Goal: Task Accomplishment & Management: Use online tool/utility

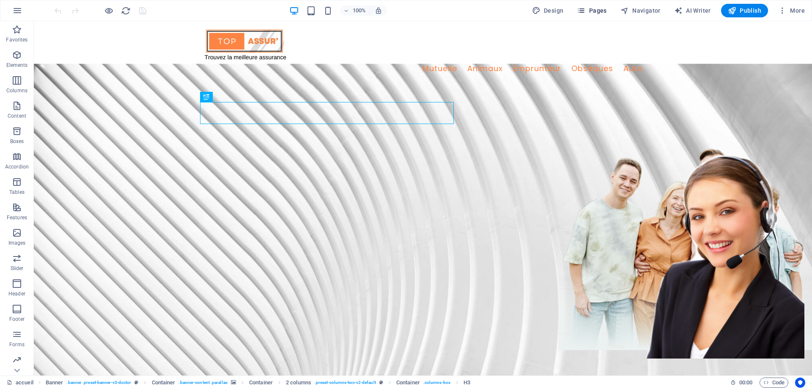
click at [602, 14] on span "Pages" at bounding box center [592, 10] width 30 height 8
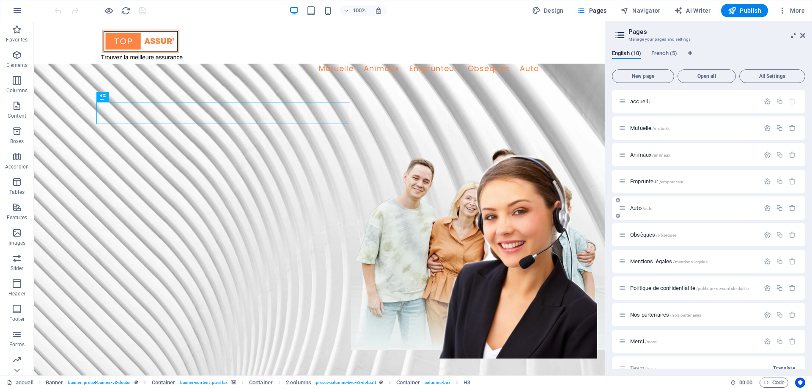
click at [639, 209] on span "Auto /auto" at bounding box center [641, 208] width 22 height 6
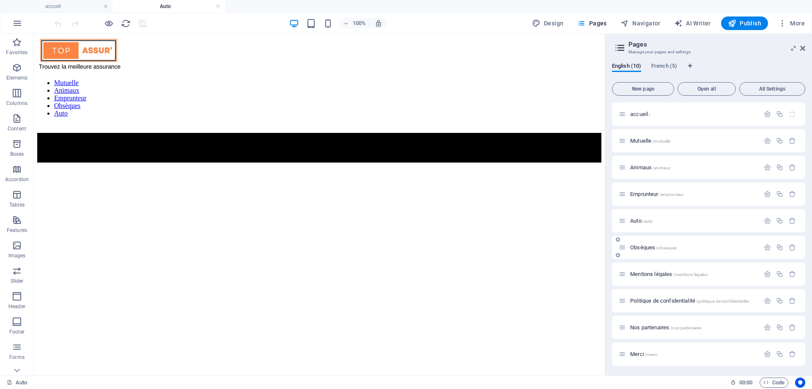
click at [650, 248] on span "Obsèques /obseques" at bounding box center [653, 247] width 47 height 6
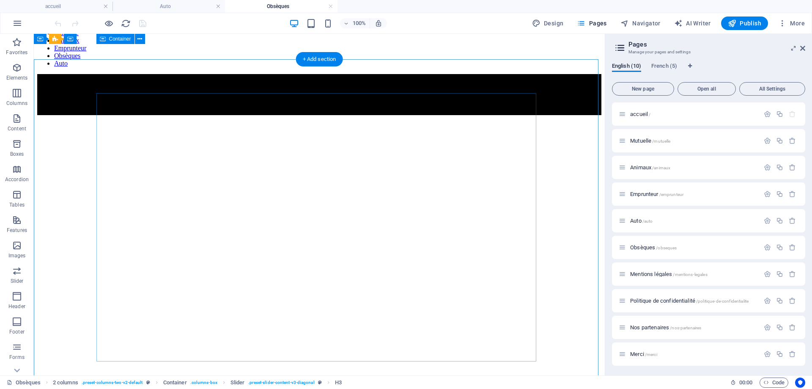
scroll to position [45, 0]
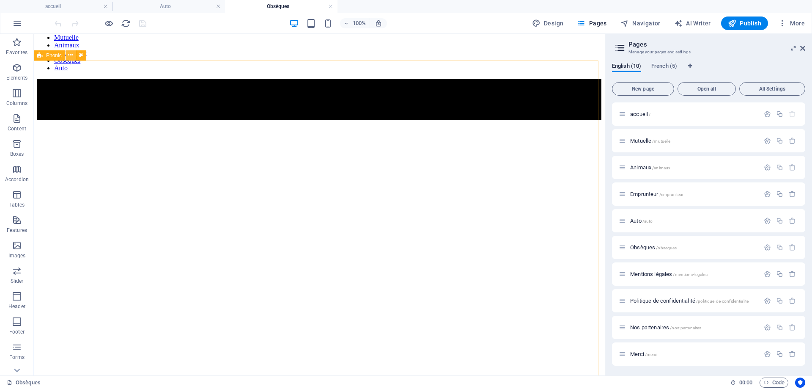
click at [70, 57] on icon at bounding box center [70, 55] width 5 height 9
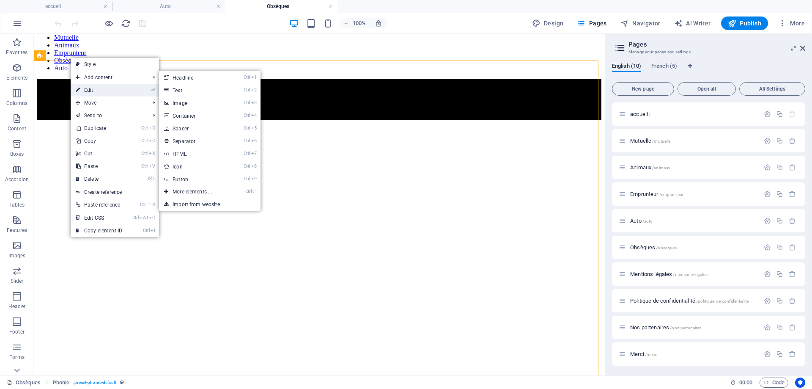
click at [82, 89] on link "⏎ Edit" at bounding box center [99, 90] width 57 height 13
select select "%"
select select "px"
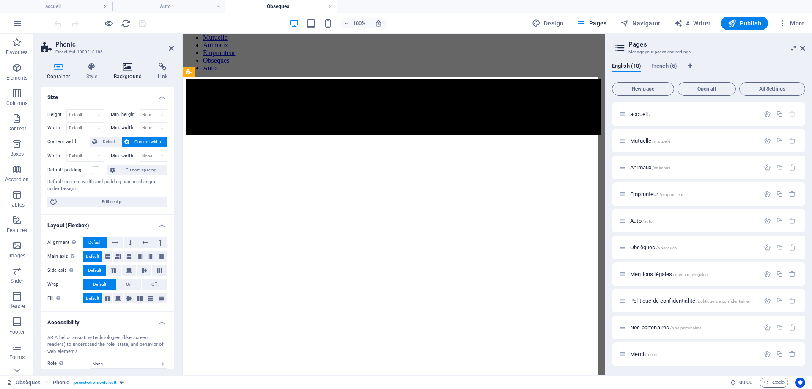
click at [129, 68] on icon at bounding box center [127, 67] width 41 height 8
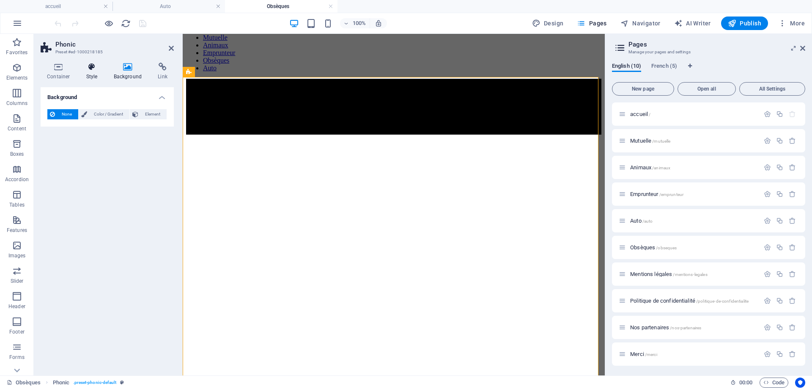
click at [91, 69] on icon at bounding box center [92, 67] width 24 height 8
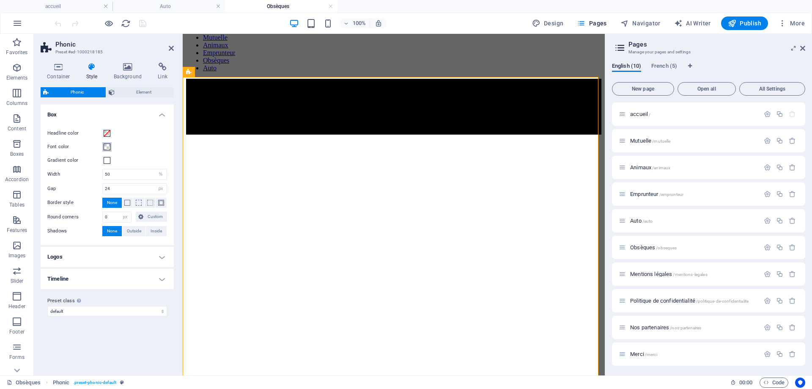
click at [107, 147] on span at bounding box center [107, 146] width 7 height 7
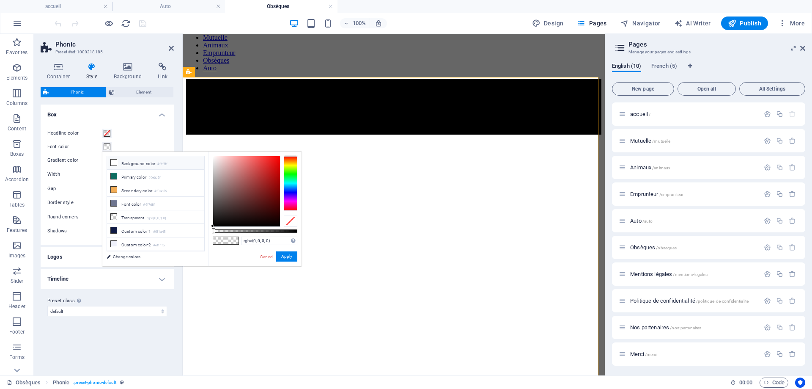
click at [115, 162] on icon at bounding box center [114, 162] width 6 height 6
type input "#ffffff"
click at [286, 253] on button "Apply" at bounding box center [286, 256] width 21 height 10
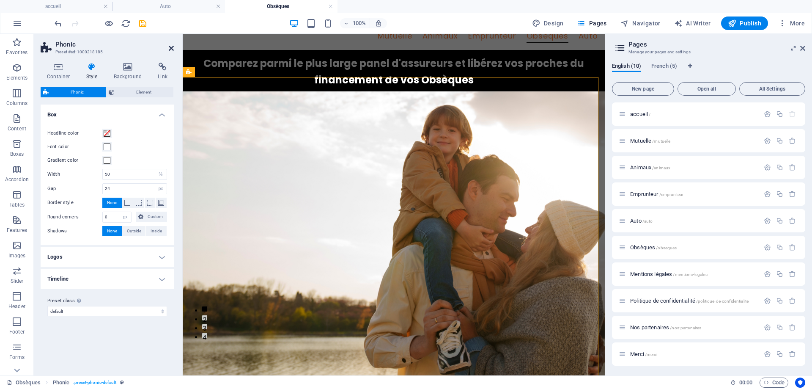
drag, startPoint x: 171, startPoint y: 46, endPoint x: 69, endPoint y: 0, distance: 112.3
click at [171, 46] on icon at bounding box center [171, 48] width 5 height 7
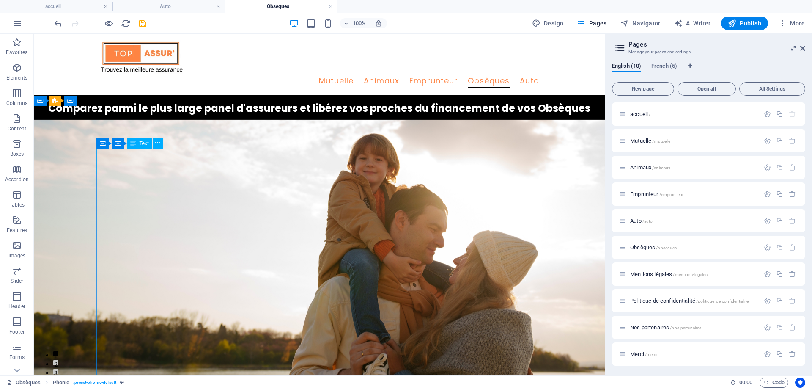
scroll to position [0, 0]
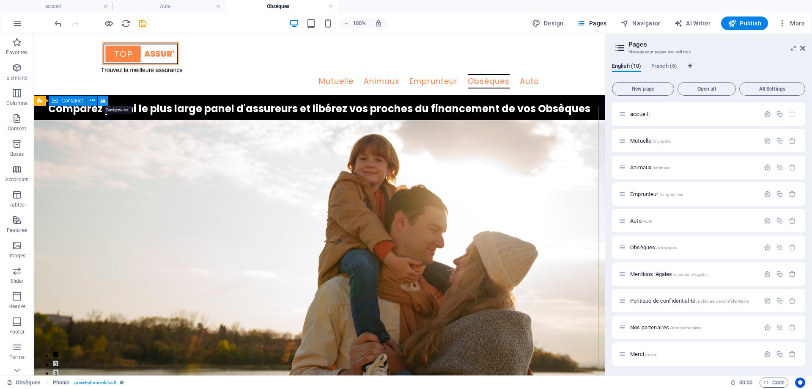
click at [106, 98] on icon at bounding box center [103, 100] width 6 height 9
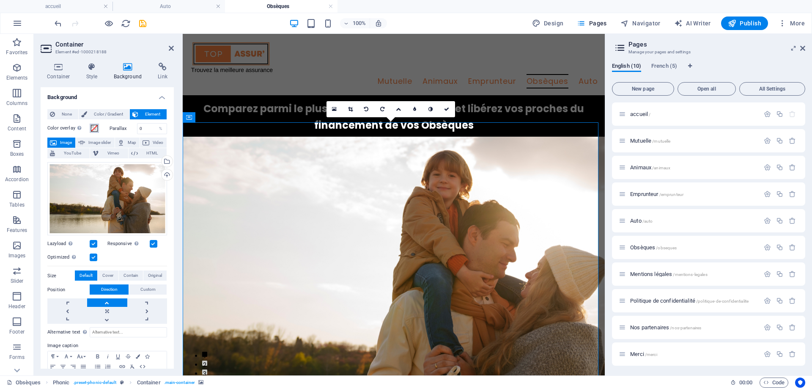
click at [95, 126] on span at bounding box center [94, 128] width 7 height 7
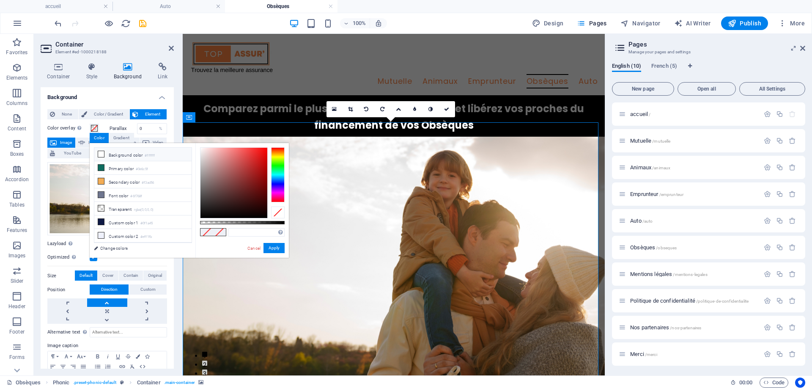
click at [132, 151] on li "Background color #ffffff" at bounding box center [142, 155] width 97 height 14
type input "rgba(255, 255, 255, 0)"
drag, startPoint x: 286, startPoint y: 223, endPoint x: 175, endPoint y: 224, distance: 111.3
click at [175, 224] on div "less Background color #ffffff Primary color #0e6c5f Secondary color #f3ad56 Fon…" at bounding box center [189, 200] width 199 height 115
drag, startPoint x: 279, startPoint y: 245, endPoint x: 75, endPoint y: 212, distance: 207.0
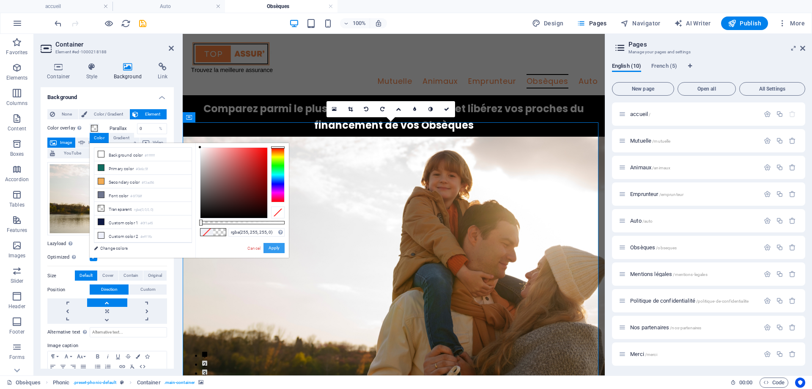
click at [279, 245] on button "Apply" at bounding box center [274, 248] width 21 height 10
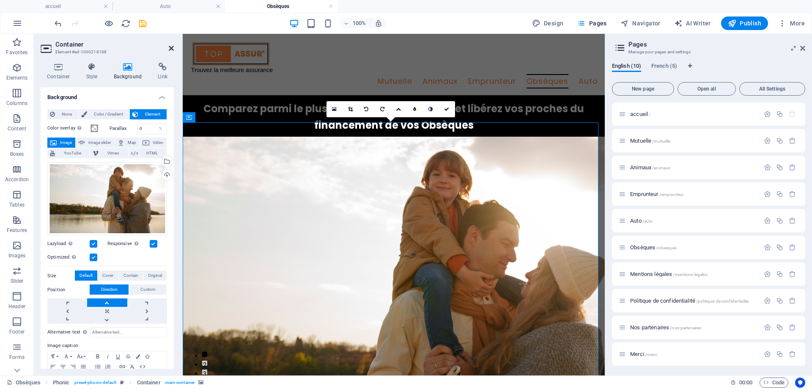
click at [172, 47] on icon at bounding box center [171, 48] width 5 height 7
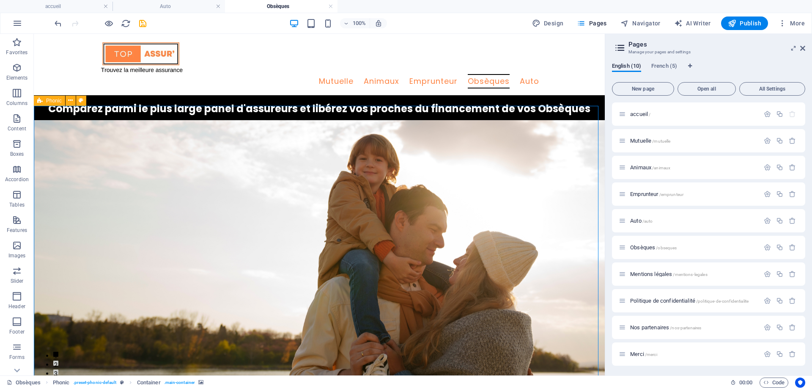
click at [57, 102] on span "Phonic" at bounding box center [54, 100] width 16 height 5
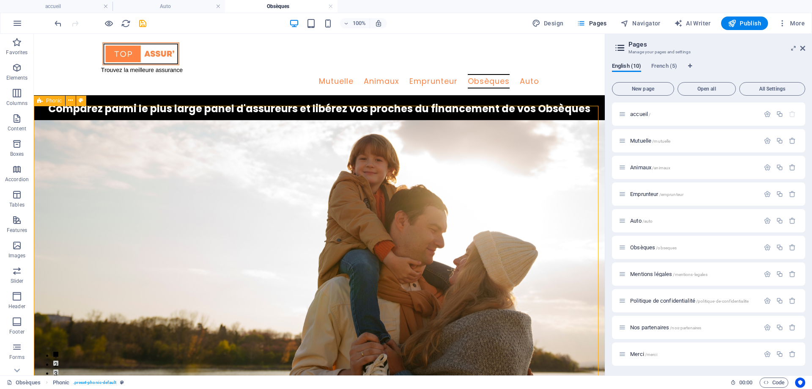
click at [57, 102] on span "Phonic" at bounding box center [54, 100] width 16 height 5
select select "%"
select select "px"
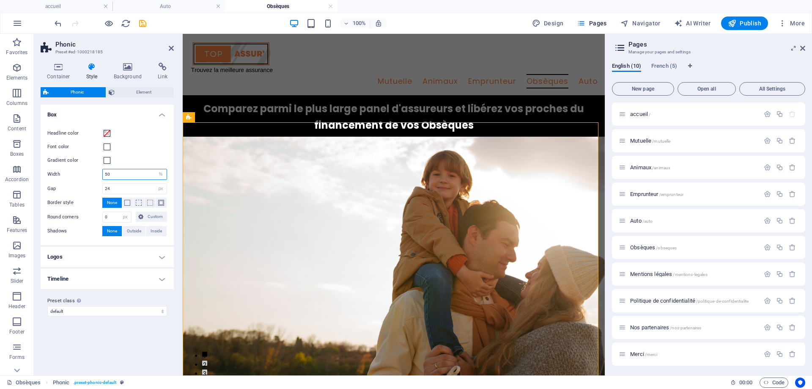
drag, startPoint x: 106, startPoint y: 177, endPoint x: 98, endPoint y: 181, distance: 9.1
click at [98, 180] on div "Headline color Font color Gradient color Width 50 px rem % vh vw Gap 24 px rem …" at bounding box center [107, 182] width 137 height 125
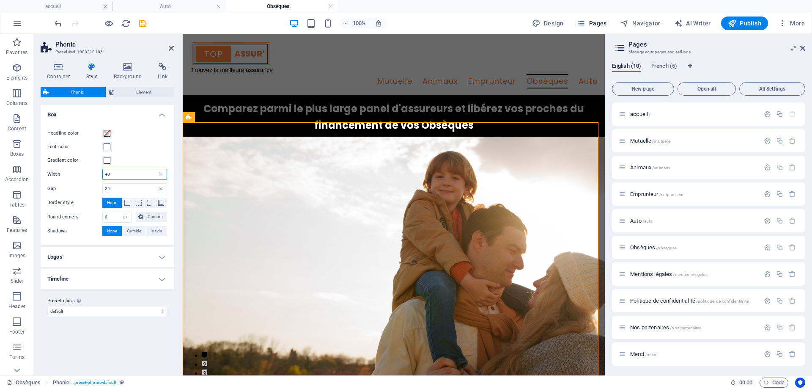
click at [108, 173] on input "40" at bounding box center [135, 174] width 64 height 10
drag, startPoint x: 108, startPoint y: 173, endPoint x: 89, endPoint y: 172, distance: 18.7
click at [90, 172] on div "Width 40 px rem % vh vw" at bounding box center [107, 174] width 120 height 11
type input "50"
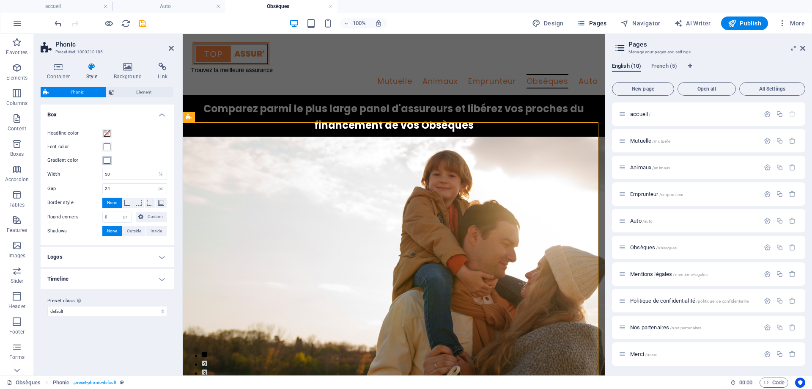
click at [106, 160] on span at bounding box center [107, 160] width 7 height 7
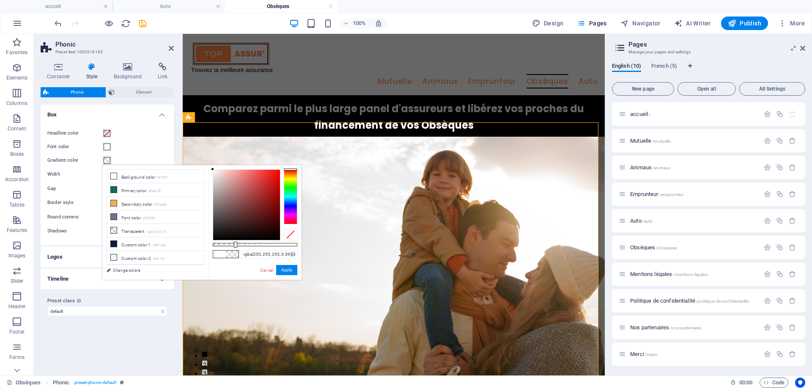
type input "rgba(255, 255, 255, 0.4)"
drag, startPoint x: 299, startPoint y: 242, endPoint x: 247, endPoint y: 244, distance: 52.5
click at [247, 244] on div at bounding box center [247, 245] width 3 height 6
click at [289, 269] on button "Apply" at bounding box center [286, 270] width 21 height 10
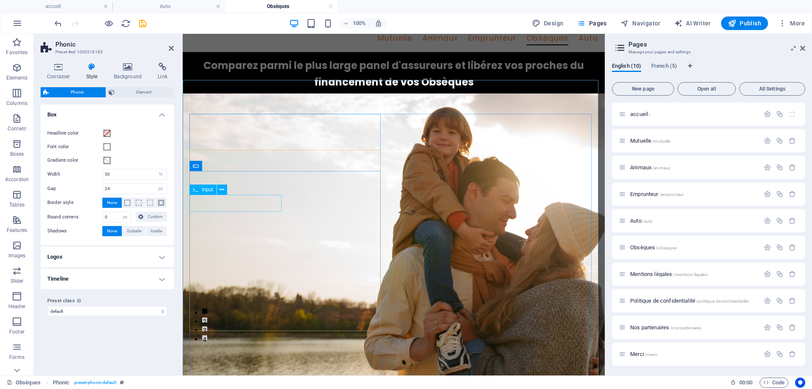
scroll to position [42, 0]
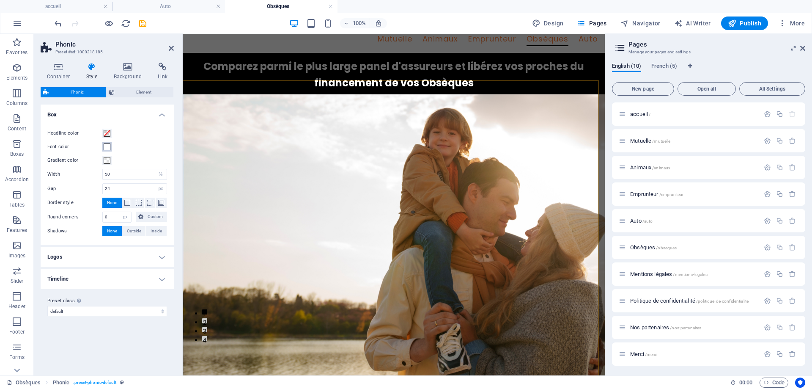
click at [105, 145] on span at bounding box center [107, 146] width 7 height 7
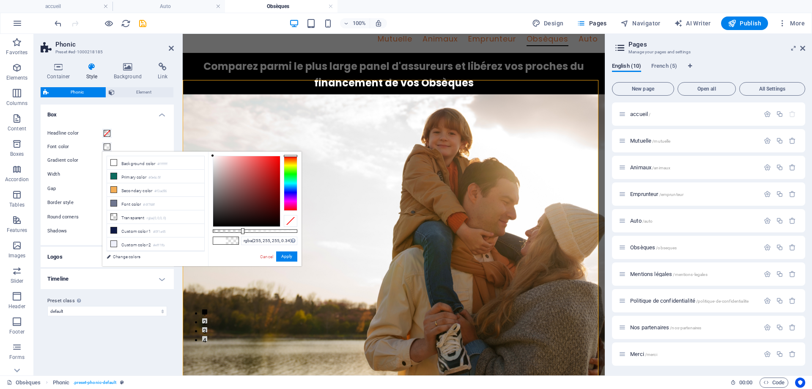
type input "rgba(255, 255, 255, 0.335)"
drag, startPoint x: 298, startPoint y: 231, endPoint x: 241, endPoint y: 231, distance: 56.7
click at [241, 231] on div at bounding box center [241, 231] width 3 height 6
drag, startPoint x: 294, startPoint y: 254, endPoint x: 89, endPoint y: 217, distance: 208.0
click at [294, 254] on button "Apply" at bounding box center [286, 256] width 21 height 10
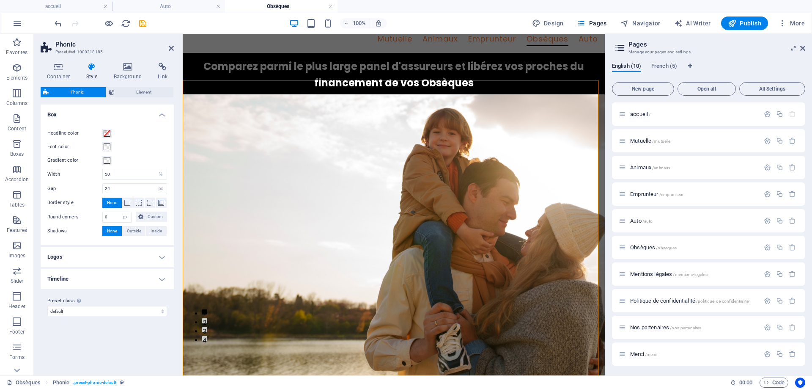
click at [84, 278] on h4 "Timeline" at bounding box center [107, 279] width 133 height 20
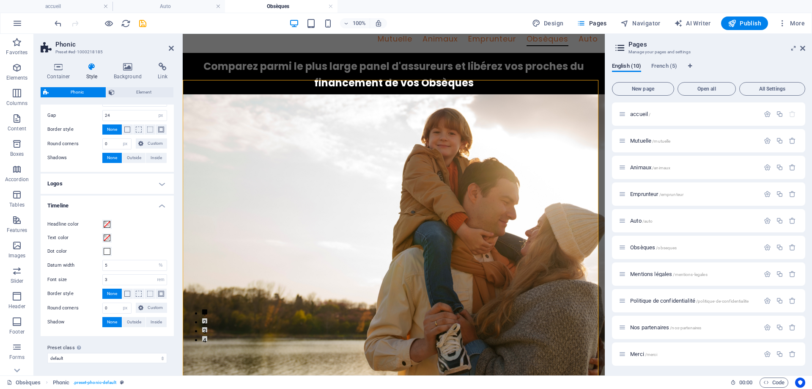
scroll to position [74, 0]
click at [108, 253] on span at bounding box center [107, 250] width 7 height 7
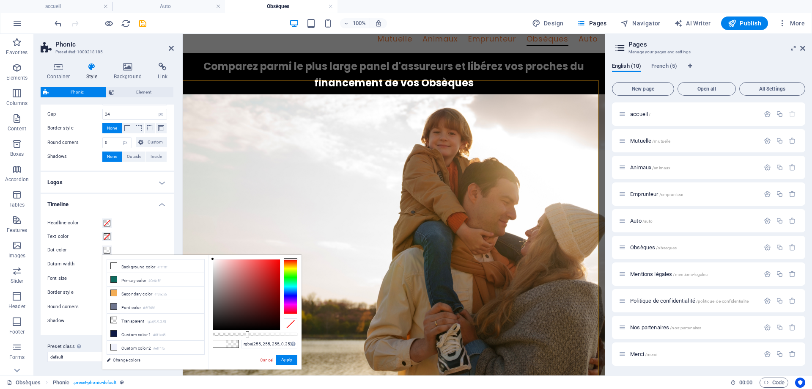
type input "rgba(255, 255, 255, 0.345)"
drag, startPoint x: 297, startPoint y: 333, endPoint x: 242, endPoint y: 333, distance: 55.0
click at [242, 333] on div at bounding box center [242, 334] width 3 height 6
click at [286, 362] on button "Apply" at bounding box center [286, 360] width 21 height 10
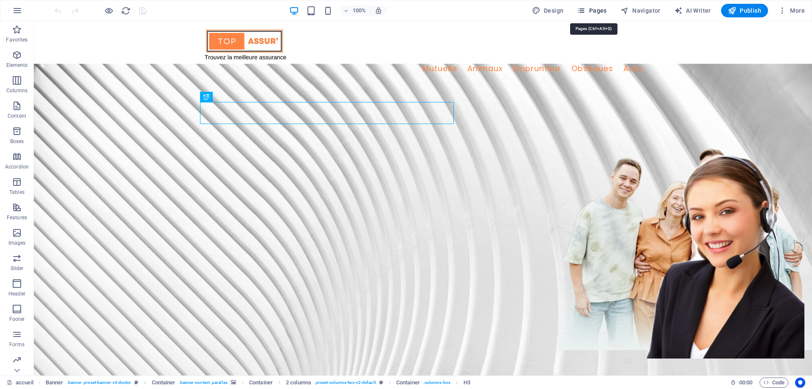
click at [591, 7] on span "Pages" at bounding box center [592, 10] width 30 height 8
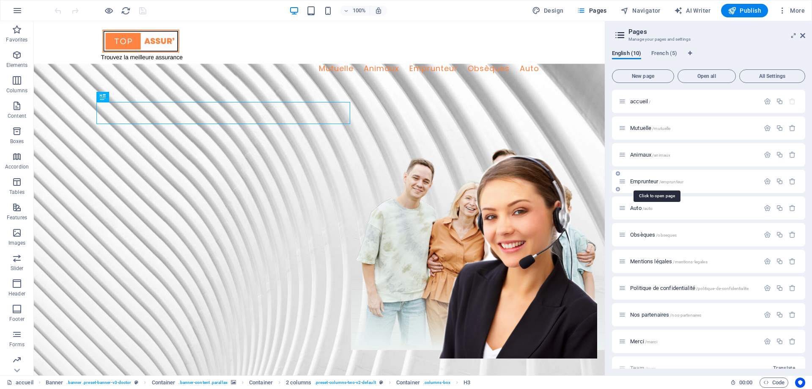
click at [660, 180] on span "/emprunteur" at bounding box center [672, 181] width 25 height 5
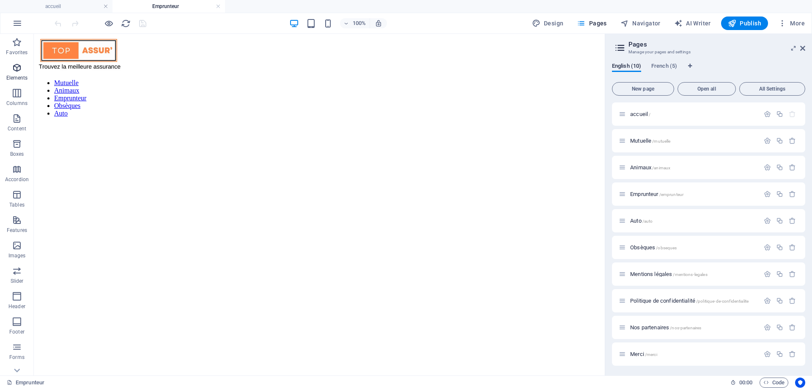
click at [17, 69] on icon "button" at bounding box center [17, 68] width 10 height 10
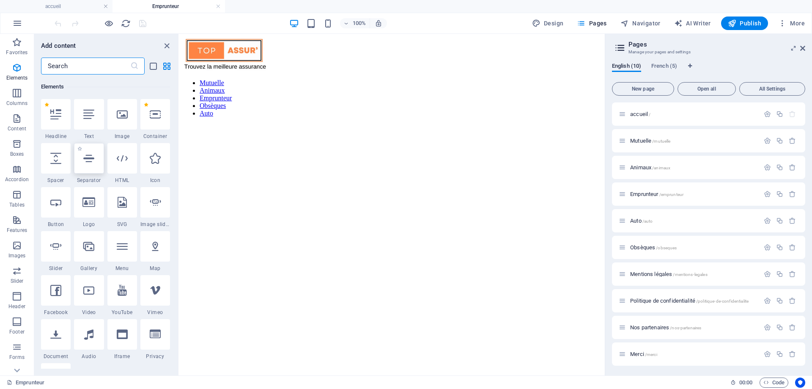
scroll to position [90, 0]
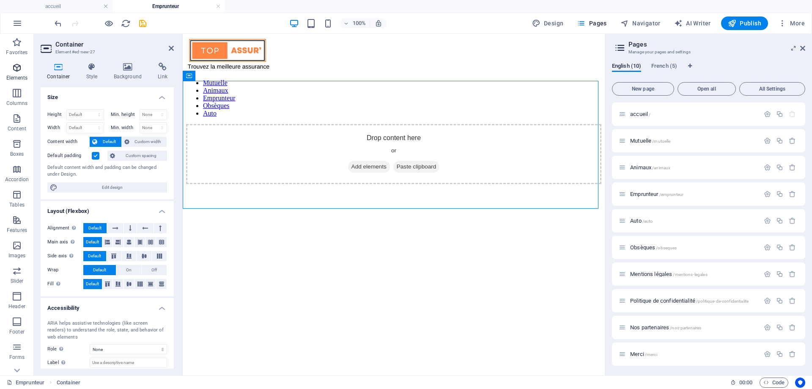
click at [19, 70] on icon "button" at bounding box center [17, 68] width 10 height 10
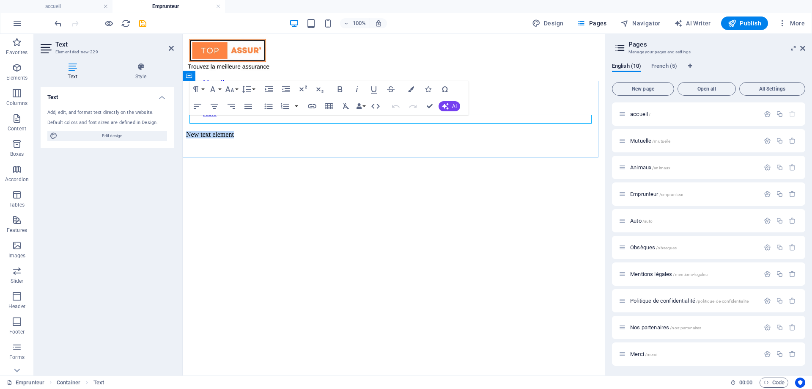
click at [246, 131] on p "New text element" at bounding box center [393, 135] width 415 height 8
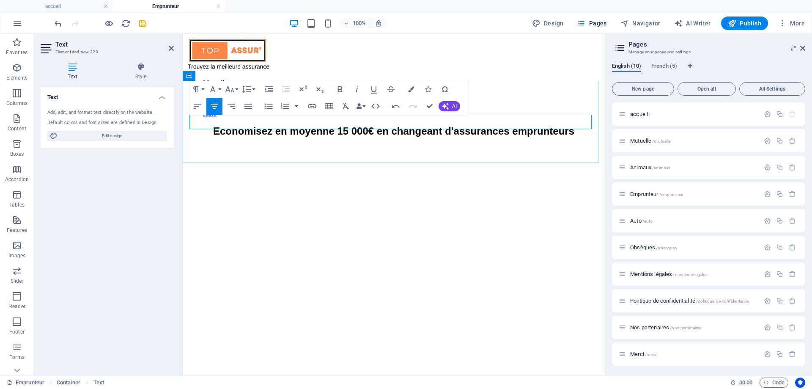
click at [229, 124] on h2 "Economisez en moyenne 15 000€ en changeant d'assurances emprunteurs" at bounding box center [393, 131] width 415 height 15
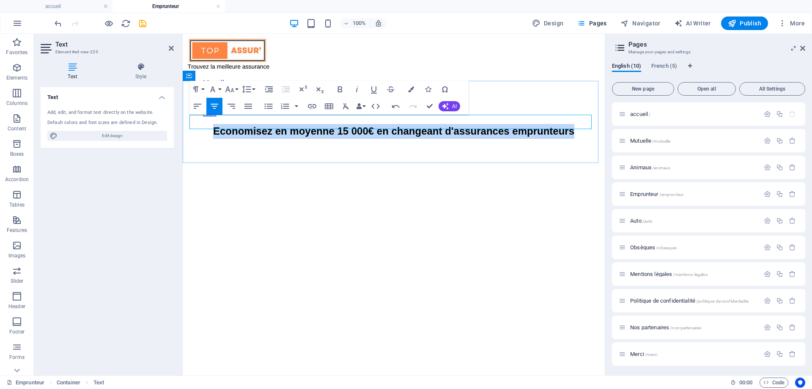
click at [229, 124] on h2 "Economisez en moyenne 15 000€ en changeant d'assurances emprunteurs" at bounding box center [393, 131] width 415 height 15
click at [217, 139] on div "Economisez en moyenne 15 000€ en changeant d'assurances emprunteurs" at bounding box center [393, 131] width 415 height 15
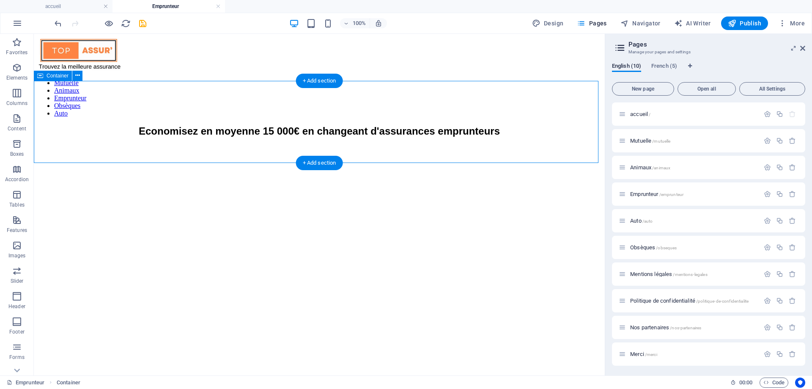
click at [102, 124] on div "Economisez en moyenne 15 000€ en changeant d'assurances emprunteurs" at bounding box center [319, 131] width 564 height 15
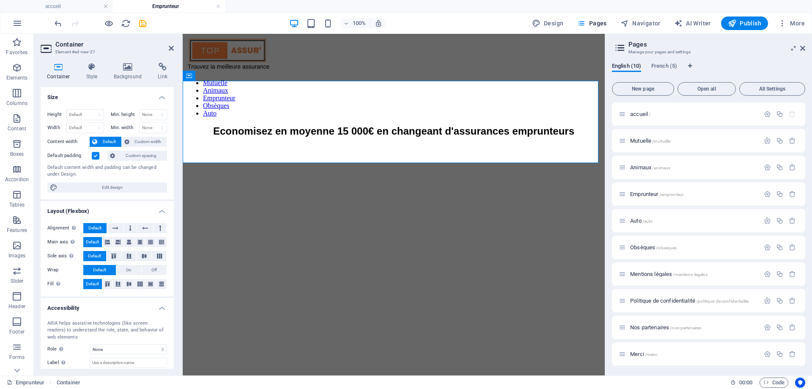
click at [93, 155] on label at bounding box center [96, 156] width 8 height 8
click at [0, 0] on input "Default padding" at bounding box center [0, 0] width 0 height 0
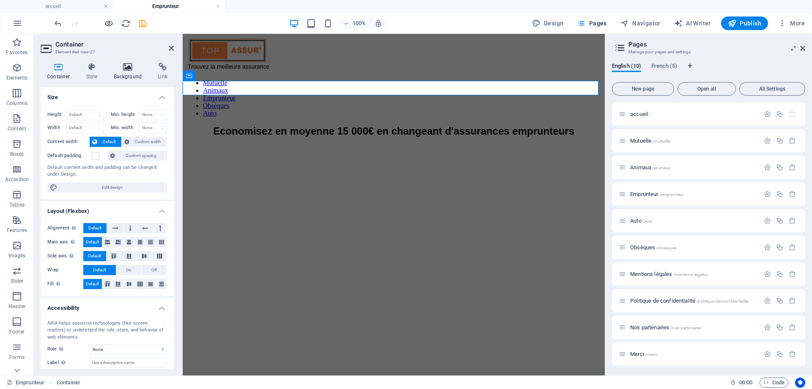
click at [123, 74] on h4 "Background" at bounding box center [129, 72] width 44 height 18
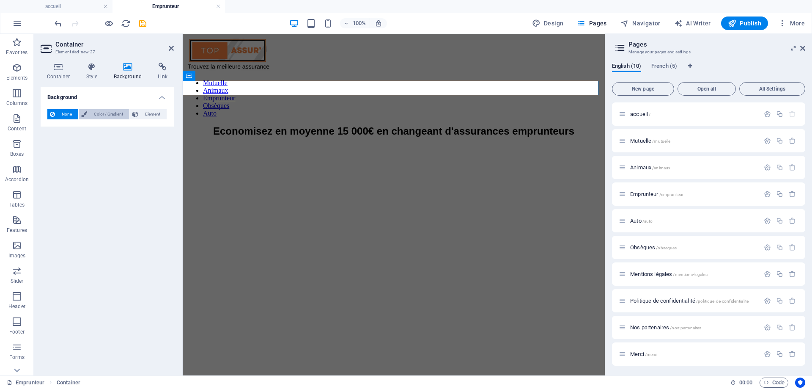
click at [94, 115] on span "Color / Gradient" at bounding box center [108, 114] width 37 height 10
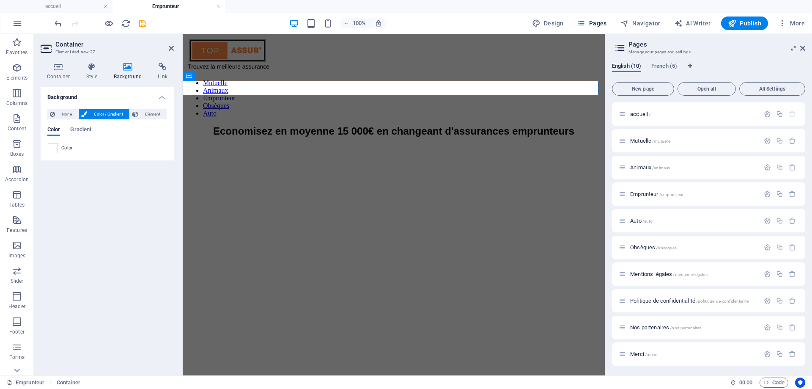
click at [55, 150] on span at bounding box center [52, 147] width 9 height 9
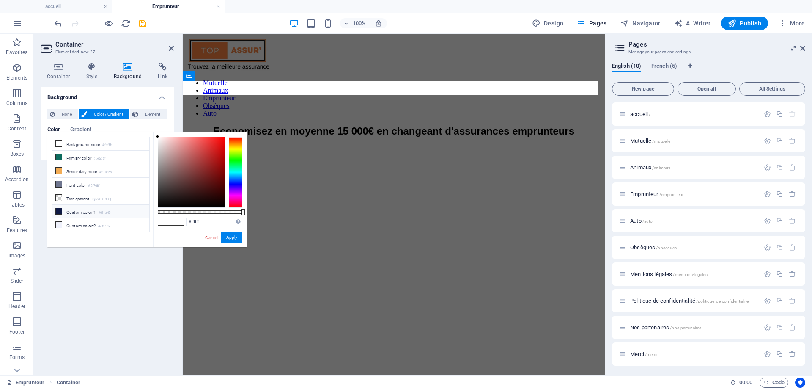
click at [86, 212] on li "Custom color 1 #0f1a45" at bounding box center [100, 212] width 97 height 14
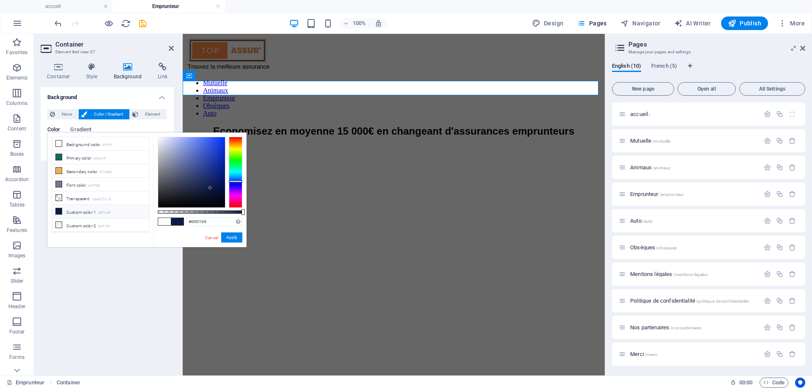
type input "#000000"
drag, startPoint x: 210, startPoint y: 187, endPoint x: 235, endPoint y: 239, distance: 58.5
click at [234, 228] on div "#000000 Supported formats #0852ed rgb(8, 82, 237) rgba(8, 82, 237, 90%) hsv(221…" at bounding box center [199, 250] width 93 height 237
drag, startPoint x: 235, startPoint y: 239, endPoint x: 53, endPoint y: 208, distance: 184.2
click at [235, 239] on button "Apply" at bounding box center [231, 237] width 21 height 10
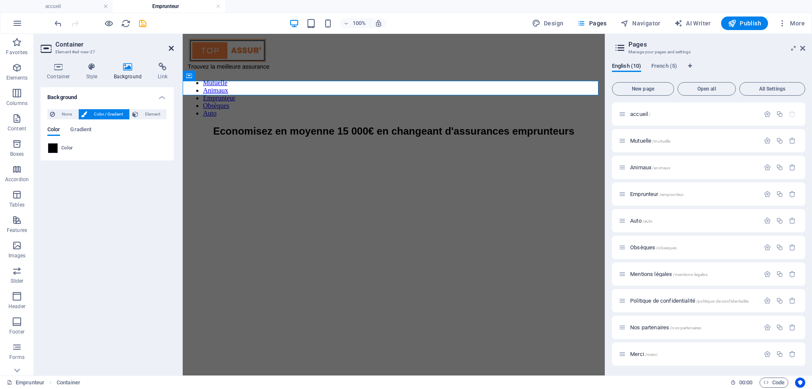
click at [170, 47] on icon at bounding box center [171, 48] width 5 height 7
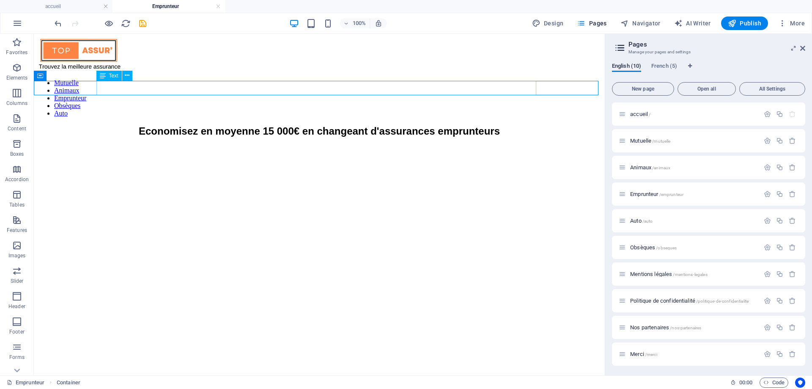
click at [194, 124] on div "Economisez en moyenne 15 000€ en changeant d'assurances emprunteurs" at bounding box center [319, 131] width 564 height 15
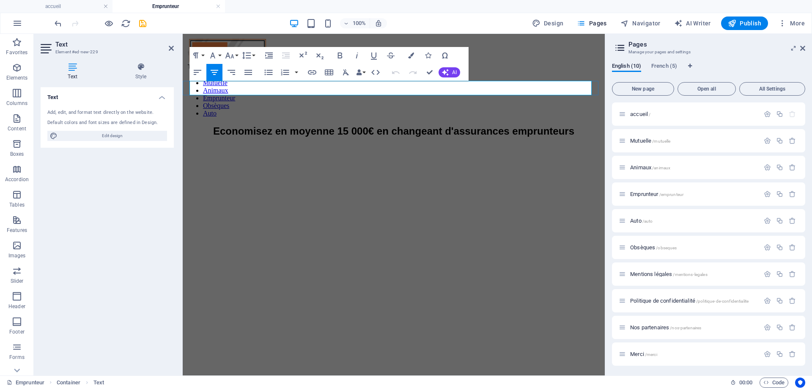
click at [267, 124] on h2 "Economisez en moyenne 15 000€ en changeant d'assurances emprunteurs" at bounding box center [393, 131] width 415 height 15
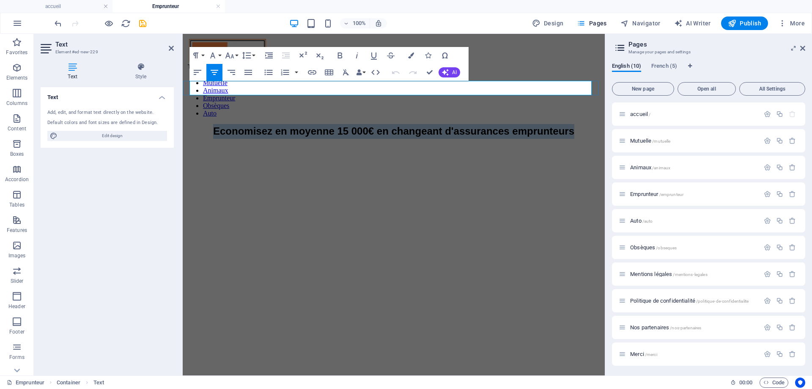
click at [267, 124] on h2 "Economisez en moyenne 15 000€ en changeant d'assurances emprunteurs" at bounding box center [393, 131] width 415 height 15
copy h2 "Economisez en moyenne 15 000€ en changeant d'assurances emprunteurs"
click at [14, 72] on icon "button" at bounding box center [17, 68] width 10 height 10
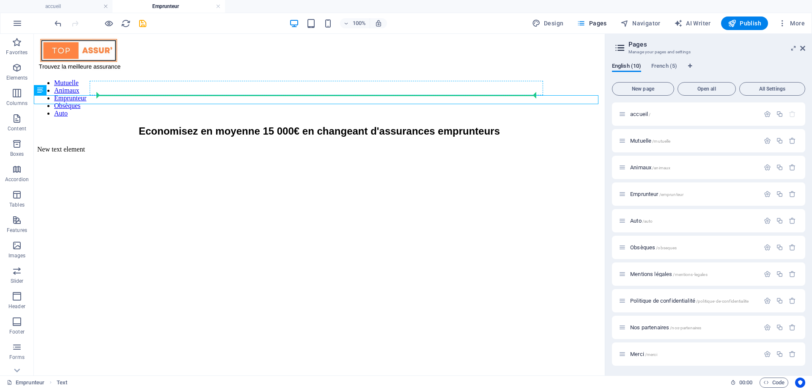
drag, startPoint x: 81, startPoint y: 123, endPoint x: 128, endPoint y: 94, distance: 55.1
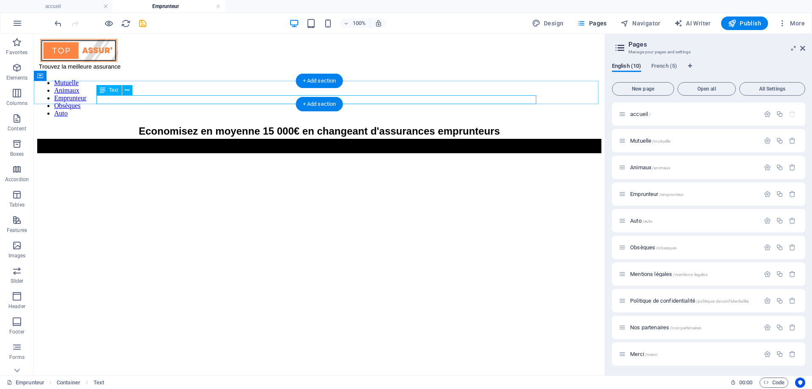
click at [167, 146] on div "New text element" at bounding box center [319, 150] width 564 height 8
click at [166, 146] on div "New text element" at bounding box center [319, 150] width 564 height 8
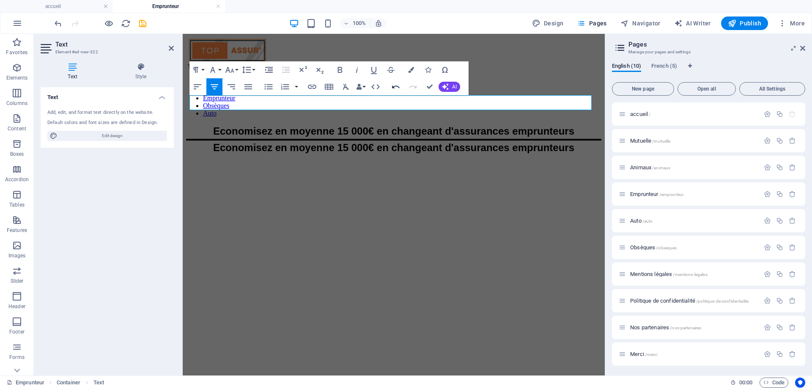
click at [396, 86] on icon "button" at bounding box center [396, 86] width 8 height 3
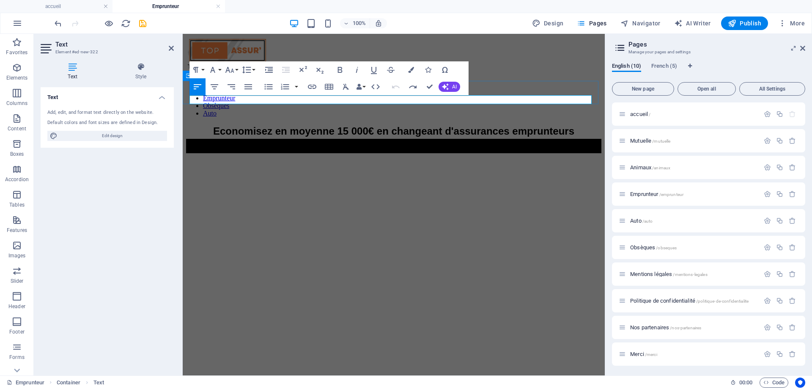
click at [242, 146] on p "New text element" at bounding box center [393, 150] width 415 height 8
click at [232, 146] on p "New text element" at bounding box center [393, 150] width 415 height 8
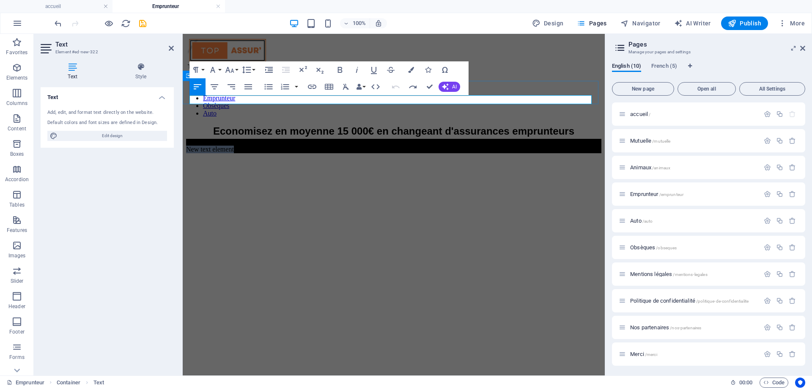
click at [232, 146] on p "New text element" at bounding box center [393, 150] width 415 height 8
click at [232, 146] on p "Economisez en moyenne 15 000€ en changeant d'assurances emprunteurs" at bounding box center [393, 150] width 415 height 8
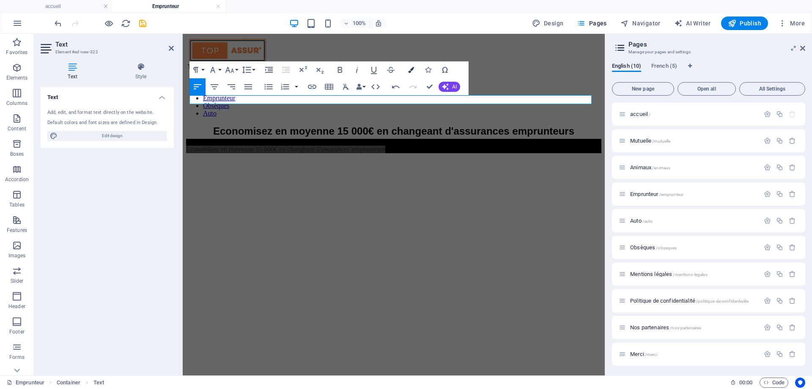
click at [408, 68] on icon "button" at bounding box center [411, 70] width 6 height 6
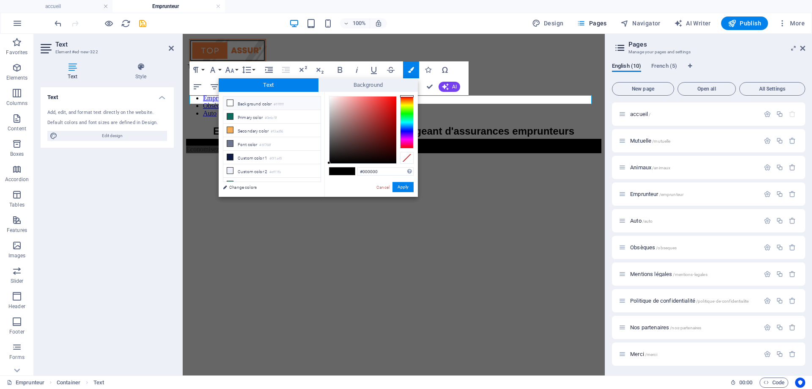
click at [236, 104] on li "Background color #ffffff" at bounding box center [271, 103] width 97 height 14
type input "#ffffff"
click at [399, 184] on button "Apply" at bounding box center [403, 187] width 21 height 10
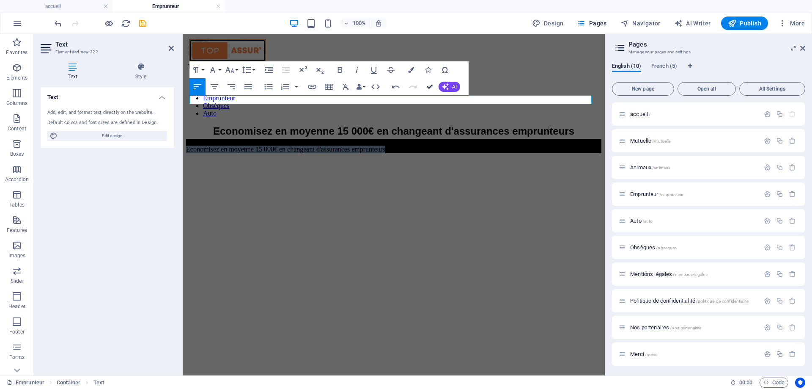
drag, startPoint x: 423, startPoint y: 84, endPoint x: 389, endPoint y: 50, distance: 47.9
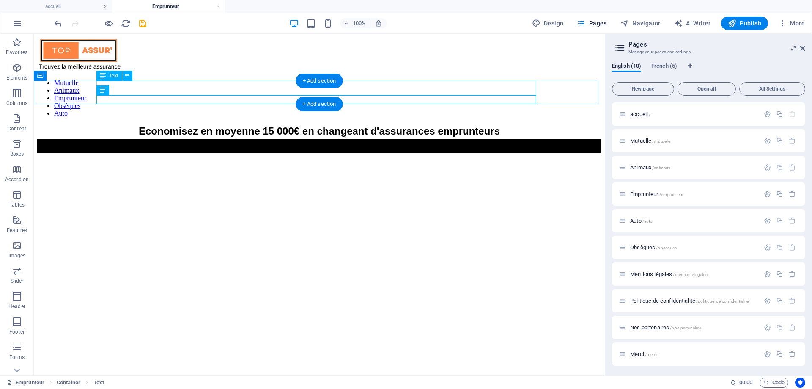
click at [134, 124] on div "Economisez en moyenne 15 000€ en changeant d'assurances emprunteurs" at bounding box center [319, 131] width 564 height 15
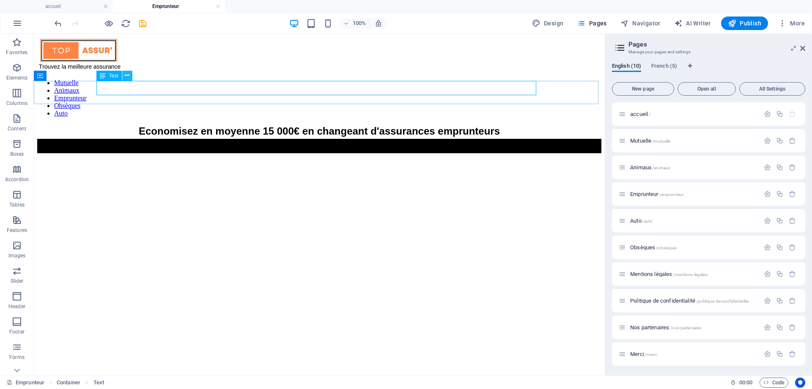
click at [130, 77] on button at bounding box center [127, 76] width 10 height 10
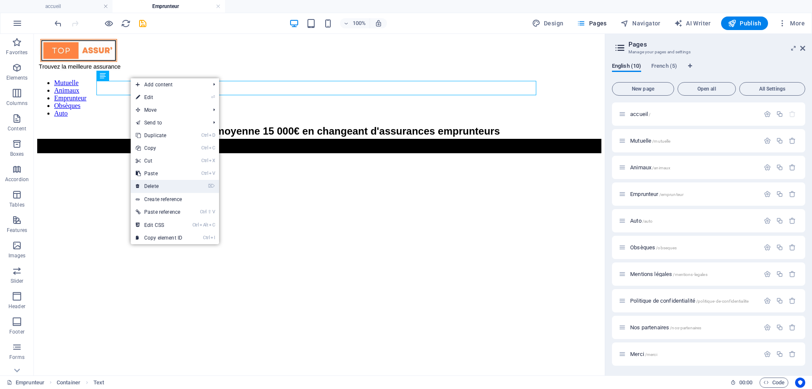
click at [146, 182] on link "⌦ Delete" at bounding box center [159, 186] width 57 height 13
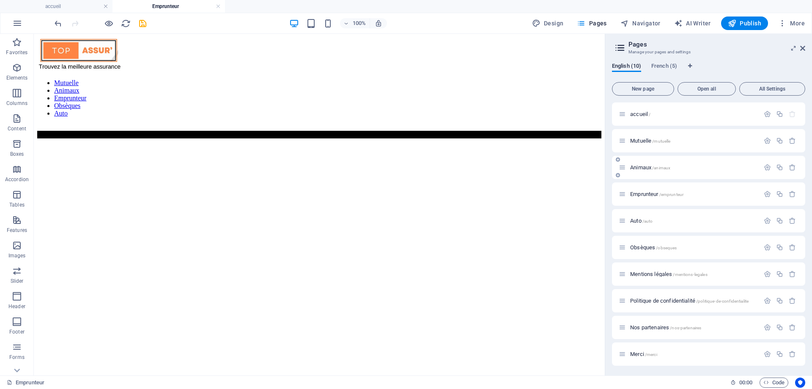
click at [646, 168] on span "Animaux /animaux" at bounding box center [650, 167] width 40 height 6
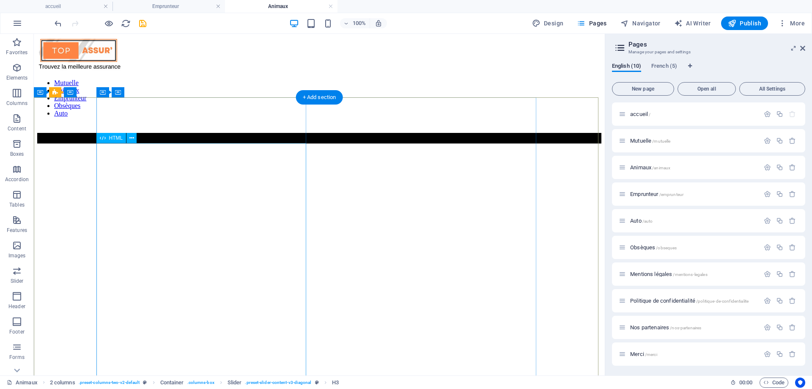
scroll to position [0, 0]
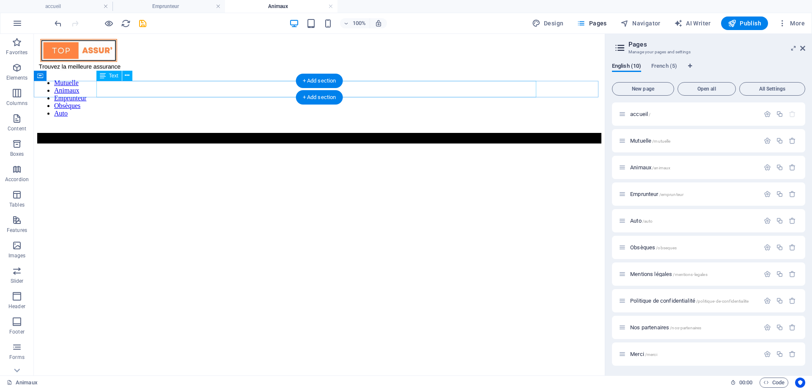
click at [206, 133] on div "Comparez parmi le plus large panel d'assureurs de France" at bounding box center [319, 138] width 564 height 11
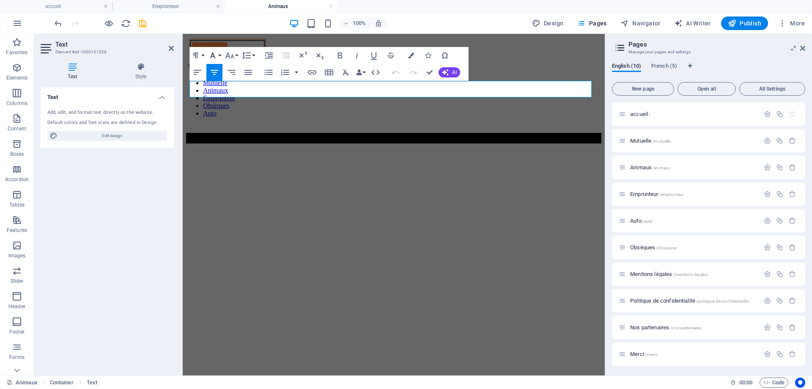
click at [210, 55] on icon "button" at bounding box center [213, 55] width 10 height 10
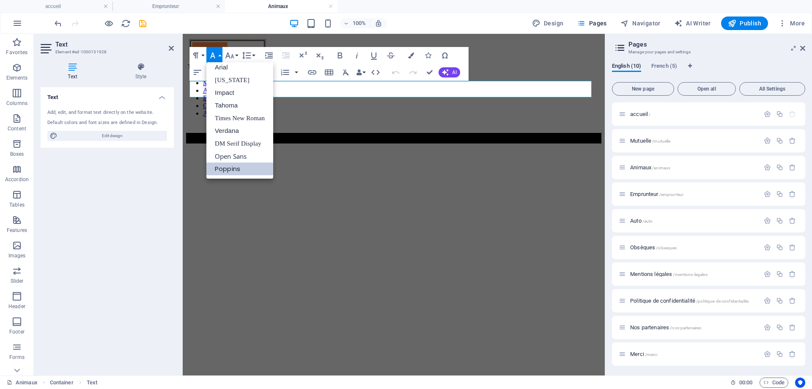
scroll to position [5, 0]
click at [227, 52] on icon "button" at bounding box center [230, 55] width 10 height 10
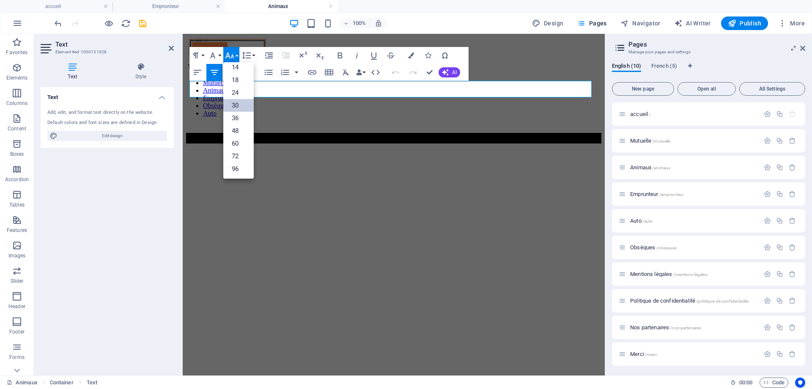
scroll to position [68, 0]
click at [158, 0] on li "Emprunteur" at bounding box center [169, 6] width 113 height 13
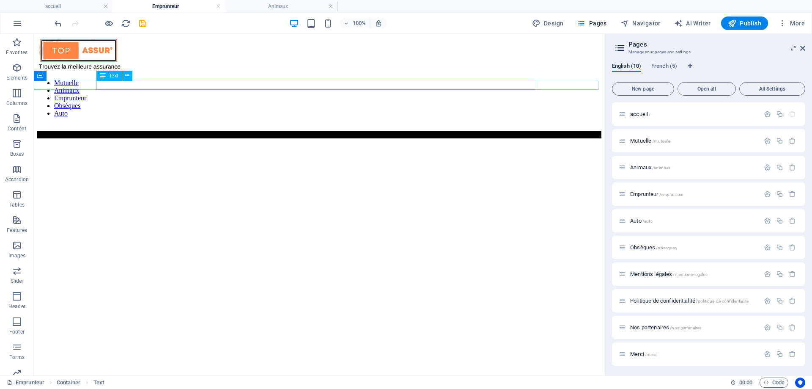
click at [276, 131] on div "Economisez en moyenne 15 000€ en changeant d'assurances emprunteurs" at bounding box center [319, 135] width 564 height 8
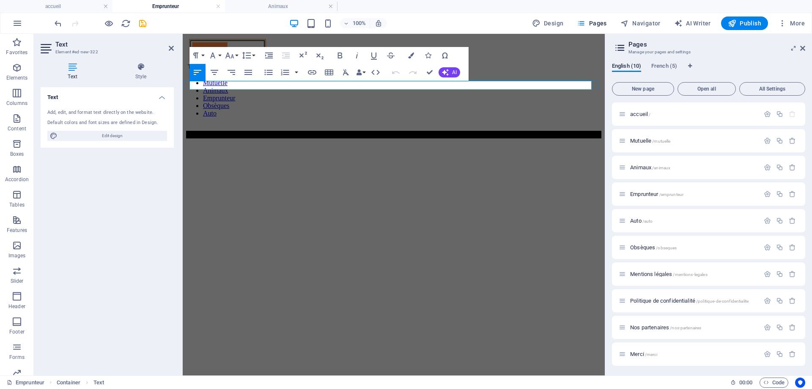
click at [280, 131] on span "Economisez en moyenne 15 000€ en changeant d'assurances emprunteurs" at bounding box center [285, 134] width 199 height 7
click at [216, 54] on icon "button" at bounding box center [213, 55] width 10 height 10
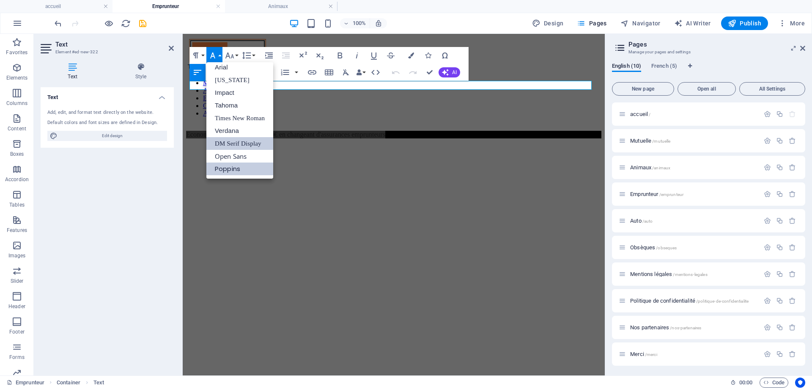
scroll to position [5, 0]
click at [236, 173] on link "Poppins" at bounding box center [239, 168] width 67 height 13
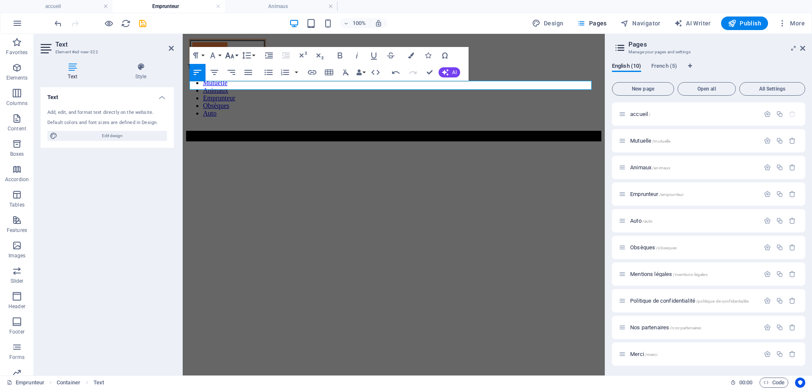
click at [228, 49] on button "Font Size" at bounding box center [231, 55] width 16 height 17
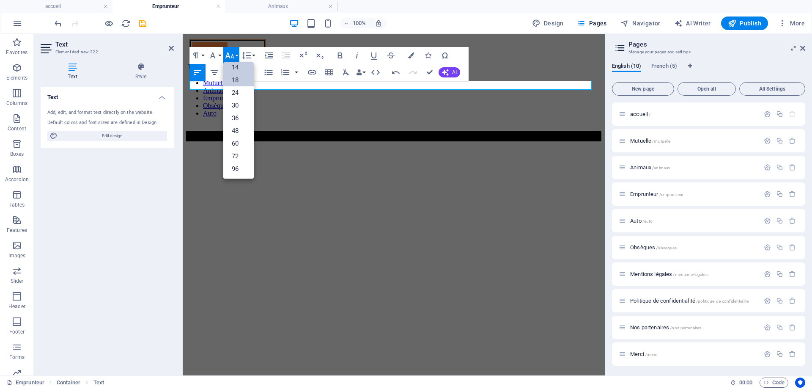
scroll to position [68, 0]
drag, startPoint x: 237, startPoint y: 106, endPoint x: 64, endPoint y: 65, distance: 177.8
click at [237, 106] on link "30" at bounding box center [238, 105] width 30 height 13
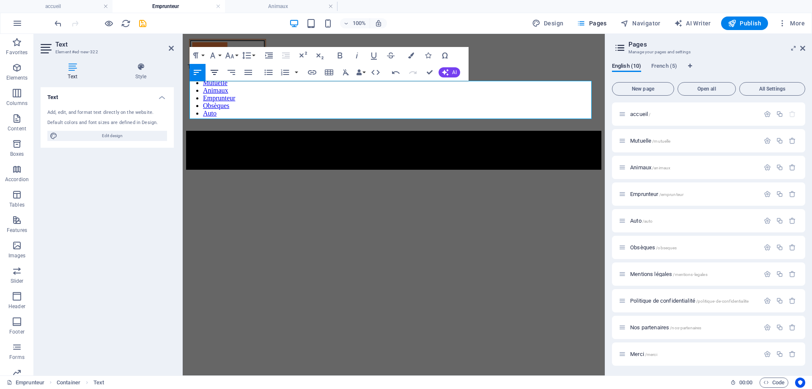
click at [217, 72] on icon "button" at bounding box center [215, 72] width 8 height 5
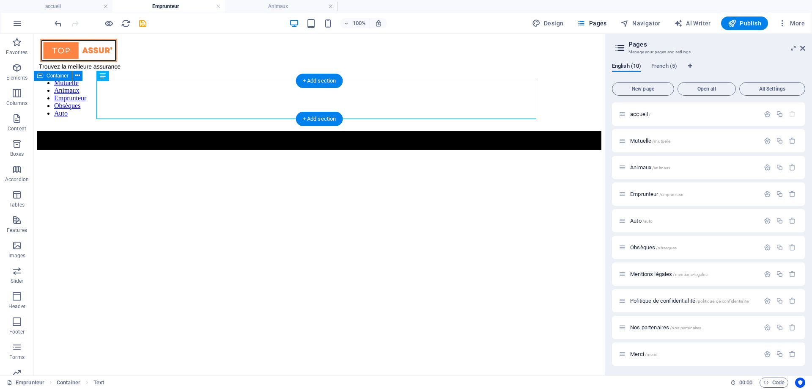
click at [71, 131] on div "Economisez en moyenne 15 000€ en changeant d'assurances emprunteurs" at bounding box center [319, 140] width 564 height 19
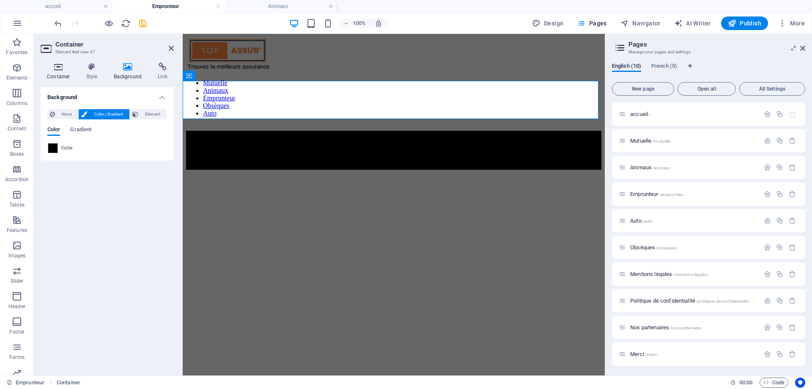
click at [43, 69] on icon at bounding box center [59, 67] width 36 height 8
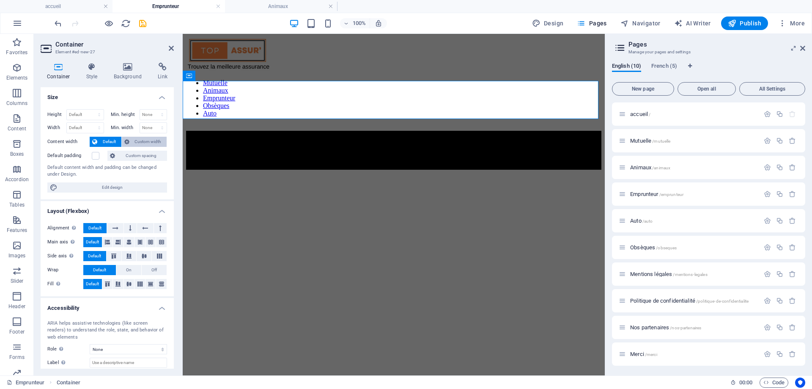
click at [137, 138] on span "Custom width" at bounding box center [148, 142] width 33 height 10
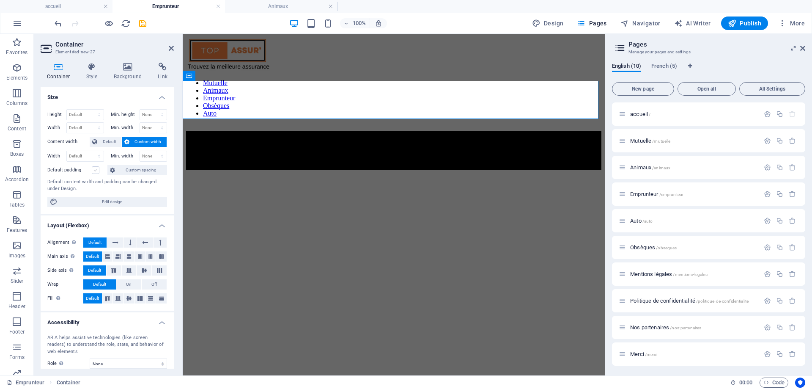
click at [98, 171] on label at bounding box center [96, 170] width 8 height 8
click at [0, 0] on input "Default padding" at bounding box center [0, 0] width 0 height 0
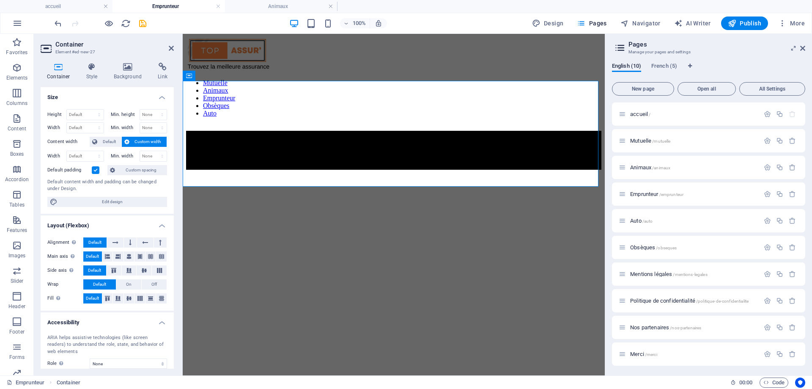
click at [97, 172] on label at bounding box center [96, 170] width 8 height 8
click at [0, 0] on input "Default padding" at bounding box center [0, 0] width 0 height 0
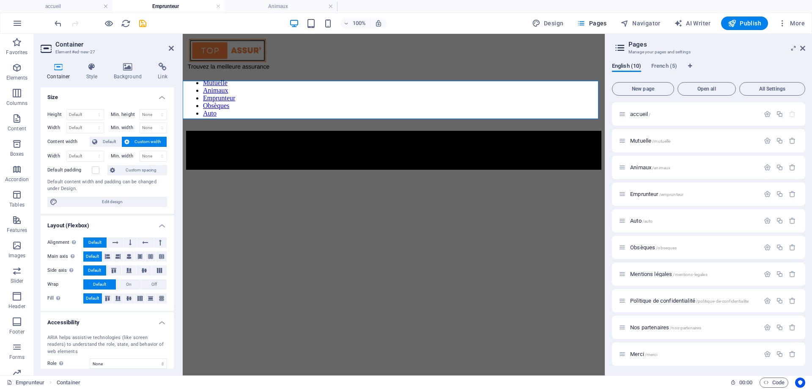
click at [806, 49] on aside "Pages Manage your pages and settings English (10) French (5) New page Open all …" at bounding box center [708, 204] width 207 height 341
click at [806, 47] on aside "Pages Manage your pages and settings English (10) French (5) New page Open all …" at bounding box center [708, 204] width 207 height 341
click at [801, 47] on icon at bounding box center [802, 48] width 5 height 7
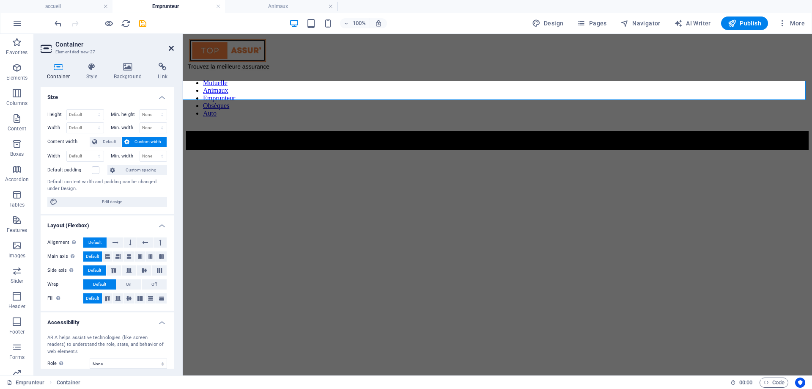
click at [170, 48] on icon at bounding box center [171, 48] width 5 height 7
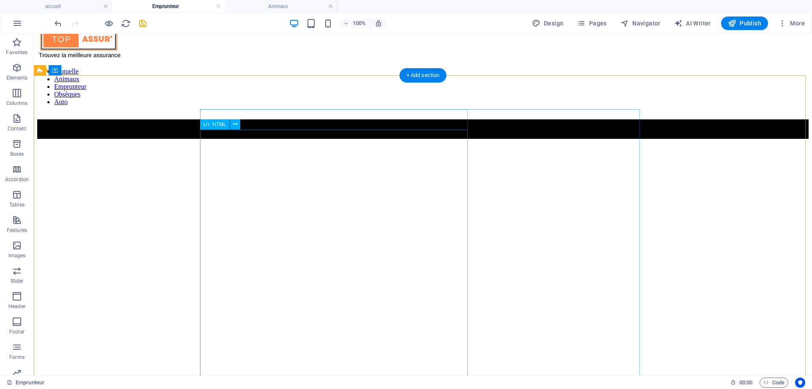
scroll to position [0, 0]
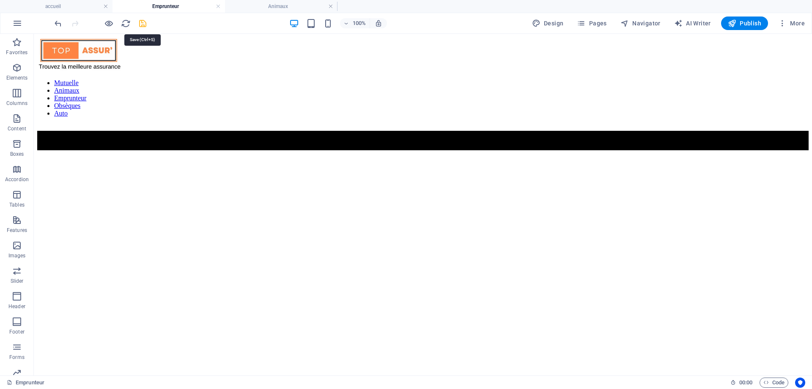
click at [140, 22] on icon "save" at bounding box center [143, 24] width 10 height 10
click at [276, 5] on h4 "Animaux" at bounding box center [281, 6] width 113 height 9
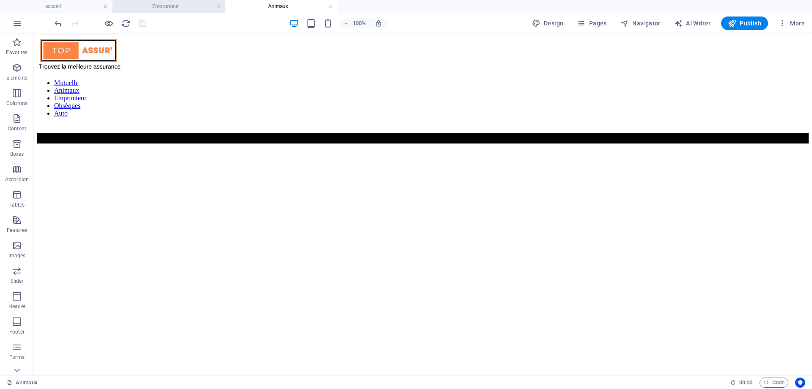
click at [170, 3] on h4 "Emprunteur" at bounding box center [169, 6] width 113 height 9
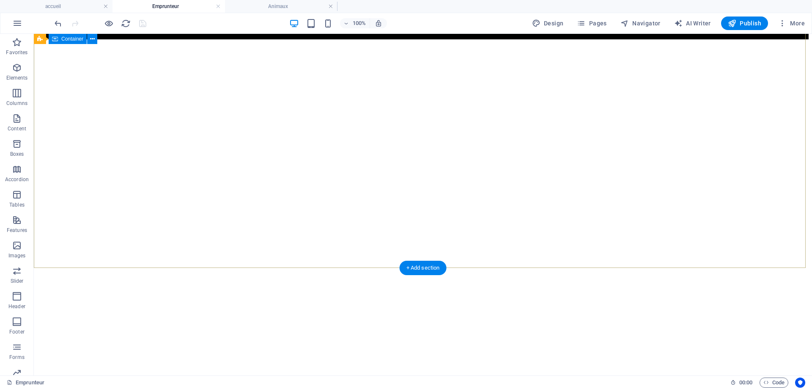
scroll to position [42, 0]
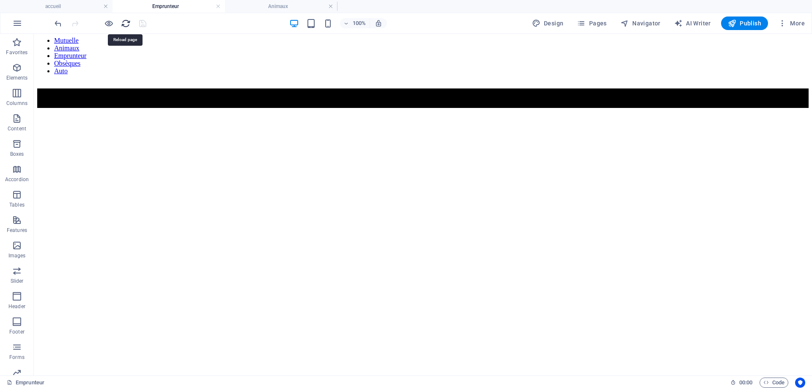
click at [126, 21] on icon "reload" at bounding box center [126, 24] width 10 height 10
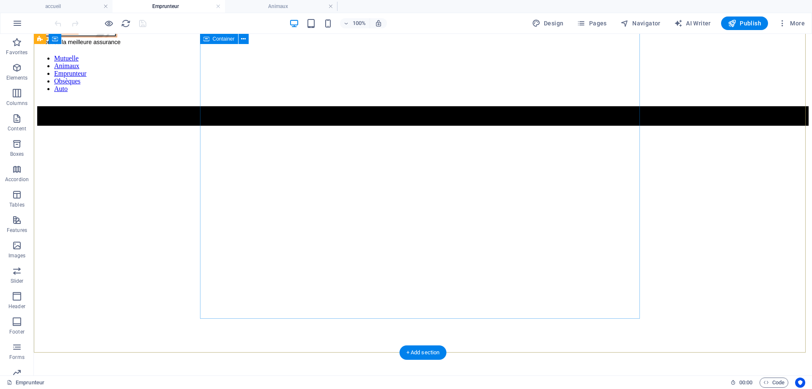
scroll to position [0, 0]
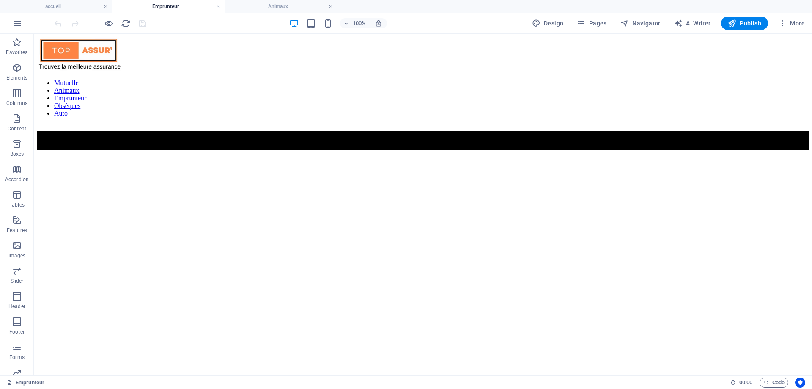
click at [739, 27] on span "Publish" at bounding box center [744, 23] width 33 height 8
